Goal: Task Accomplishment & Management: Manage account settings

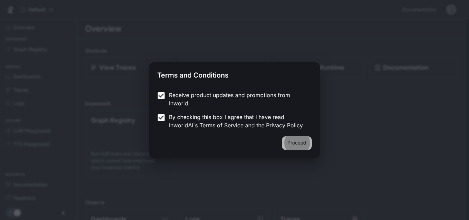
click at [290, 143] on button "Proceed" at bounding box center [297, 143] width 30 height 14
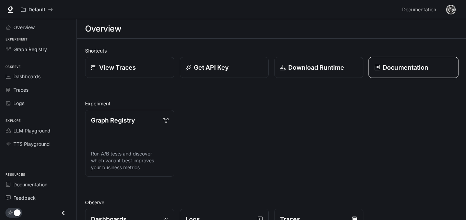
click at [415, 67] on p "Documentation" at bounding box center [406, 67] width 46 height 9
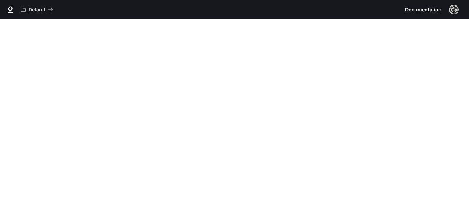
click at [456, 9] on img "button" at bounding box center [454, 10] width 10 height 10
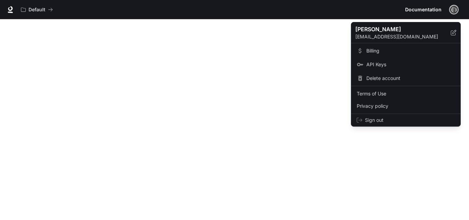
click at [388, 174] on div at bounding box center [234, 110] width 469 height 220
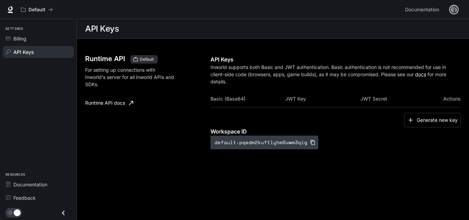
click at [310, 143] on icon "button" at bounding box center [312, 142] width 5 height 5
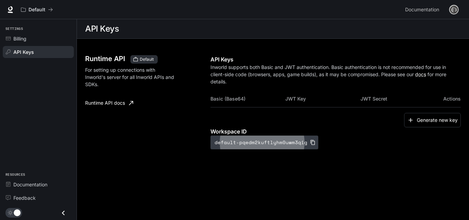
click at [310, 142] on icon "button" at bounding box center [312, 142] width 5 height 5
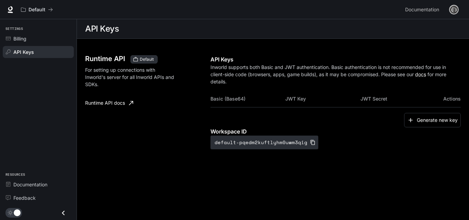
click at [228, 115] on div "Generate new key" at bounding box center [336, 120] width 250 height 15
click at [422, 121] on button "Generate new key" at bounding box center [432, 120] width 57 height 15
click at [409, 120] on icon "button" at bounding box center [411, 120] width 4 height 4
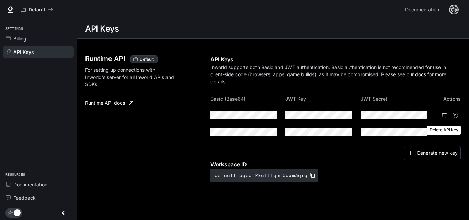
click at [445, 115] on icon "Delete API key" at bounding box center [444, 115] width 5 height 5
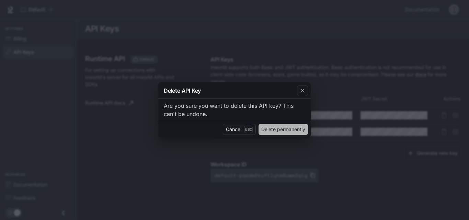
click at [268, 130] on button "Delete permanently" at bounding box center [283, 129] width 49 height 11
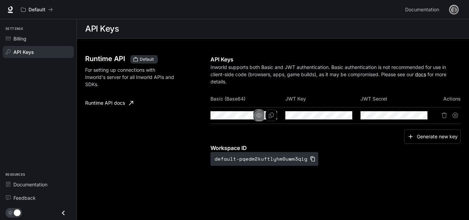
click at [259, 117] on icon "button" at bounding box center [258, 115] width 5 height 5
click at [334, 118] on icon "button" at bounding box center [333, 115] width 5 height 5
click at [406, 113] on button "button" at bounding box center [410, 116] width 12 height 12
click at [271, 115] on icon "Copy Basic (Base64)" at bounding box center [271, 115] width 5 height 5
